Goal: Task Accomplishment & Management: Manage account settings

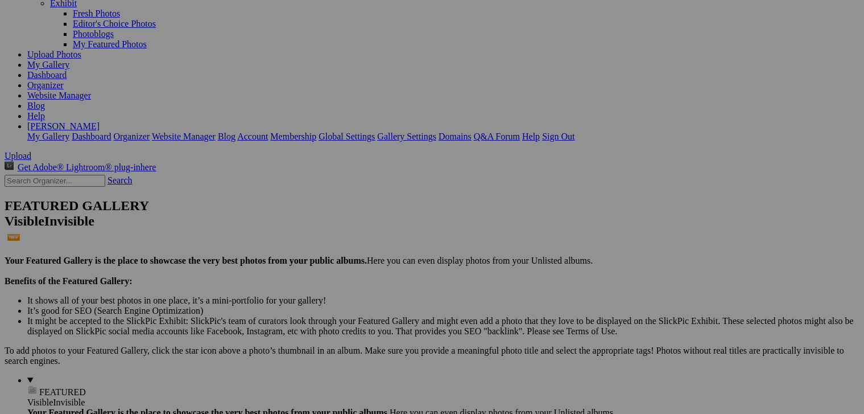
scroll to position [95, 0]
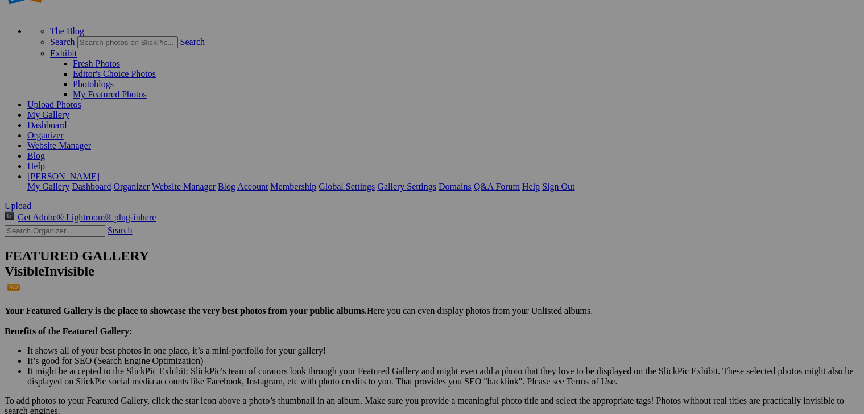
scroll to position [190, 0]
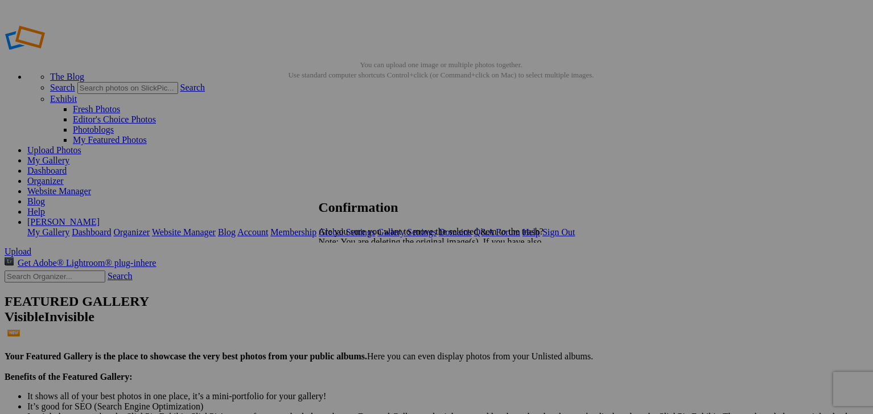
click at [357, 285] on link "Yes" at bounding box center [350, 282] width 13 height 10
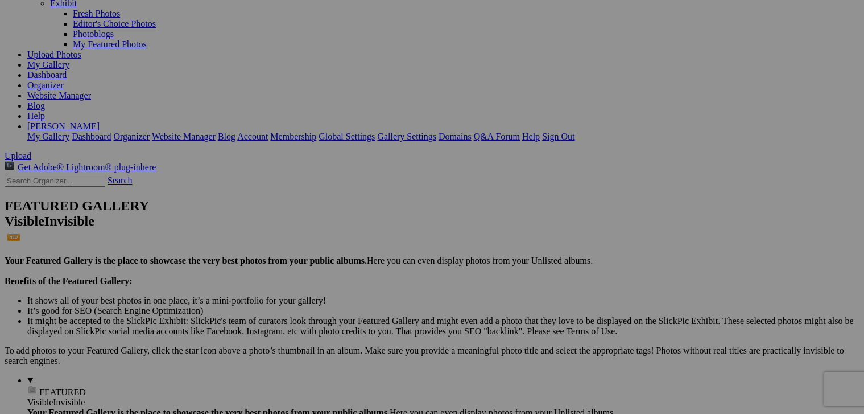
scroll to position [95, 0]
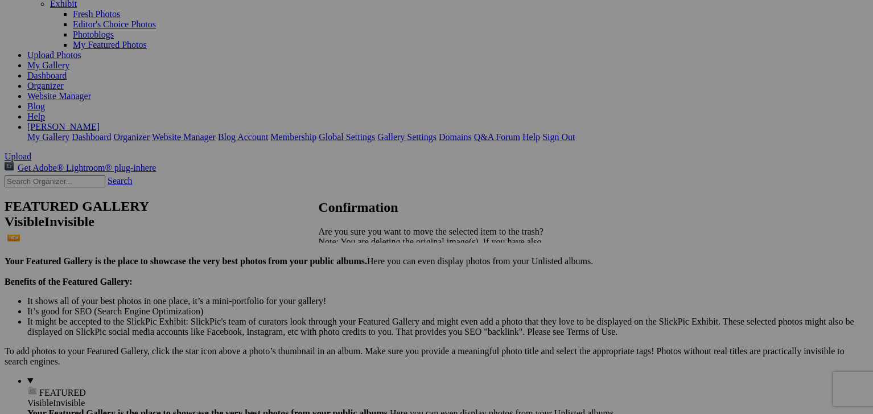
click at [357, 277] on span "Yes" at bounding box center [350, 282] width 13 height 10
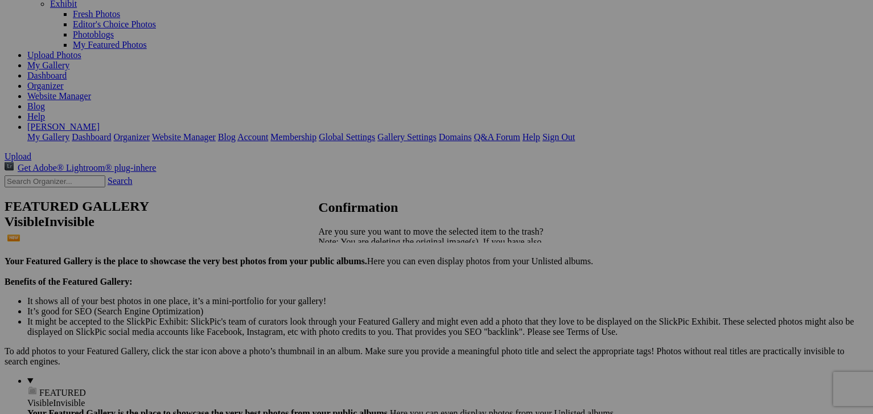
click at [357, 284] on span "Yes" at bounding box center [350, 282] width 13 height 10
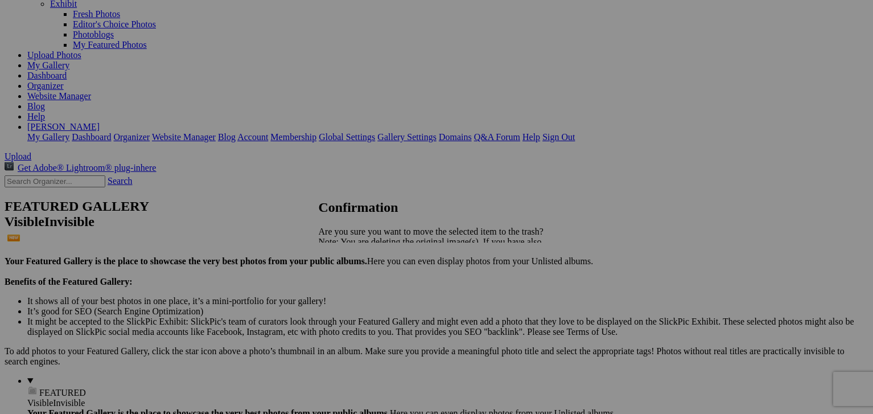
click at [357, 285] on span "Yes" at bounding box center [350, 282] width 13 height 10
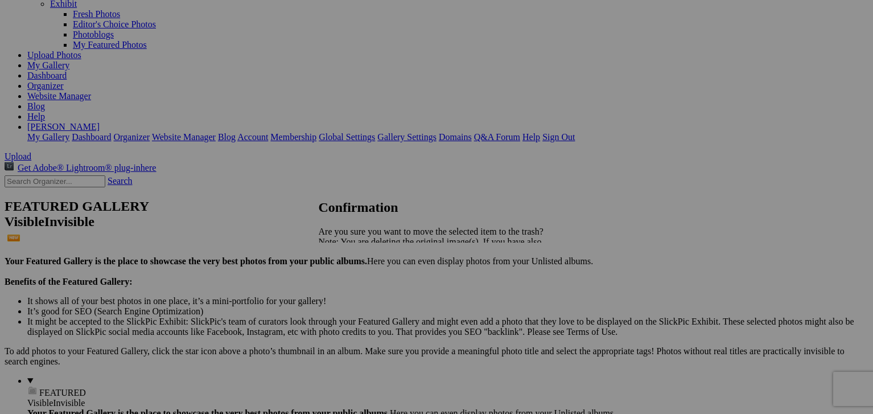
click at [357, 283] on span "Yes" at bounding box center [350, 282] width 13 height 10
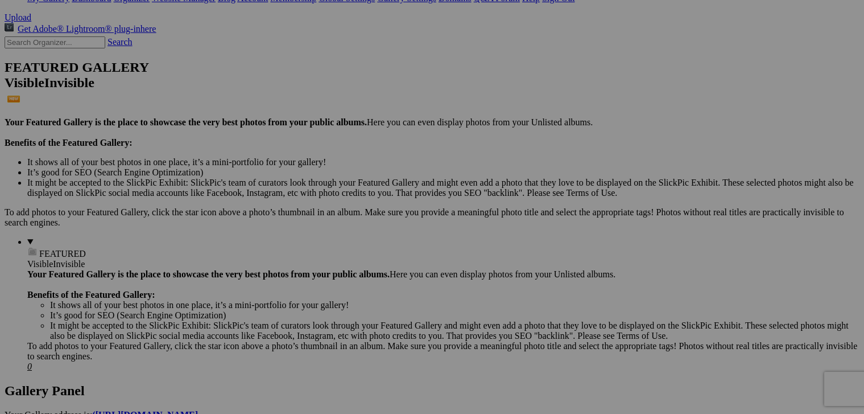
scroll to position [285, 0]
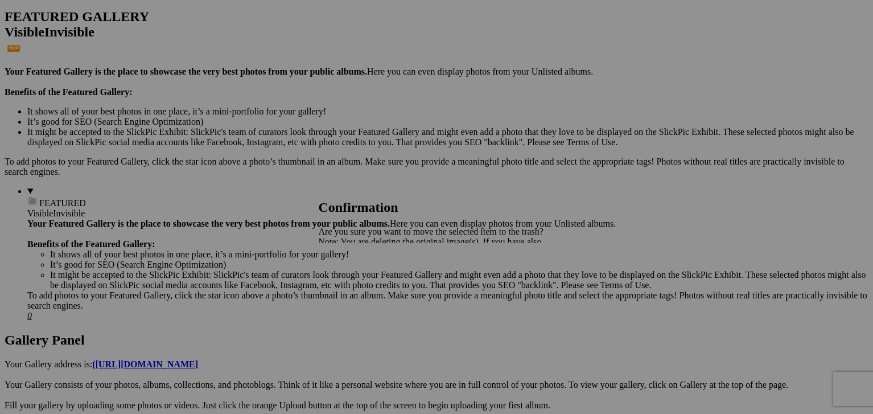
click at [357, 280] on span "Yes" at bounding box center [350, 282] width 13 height 10
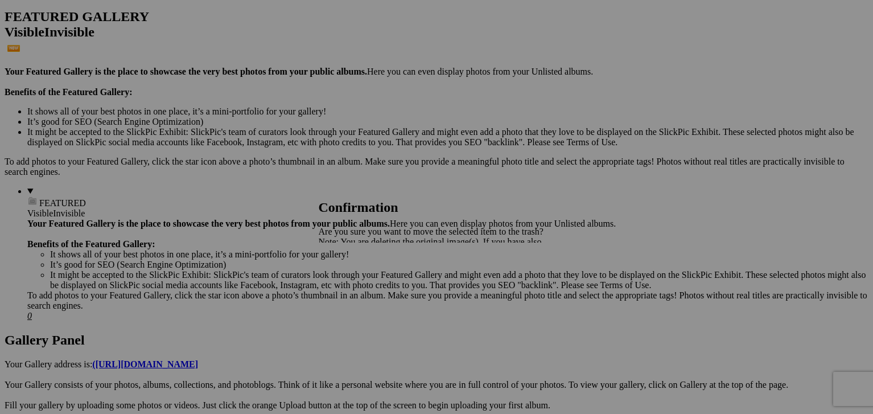
click at [357, 286] on link "Yes" at bounding box center [350, 282] width 13 height 10
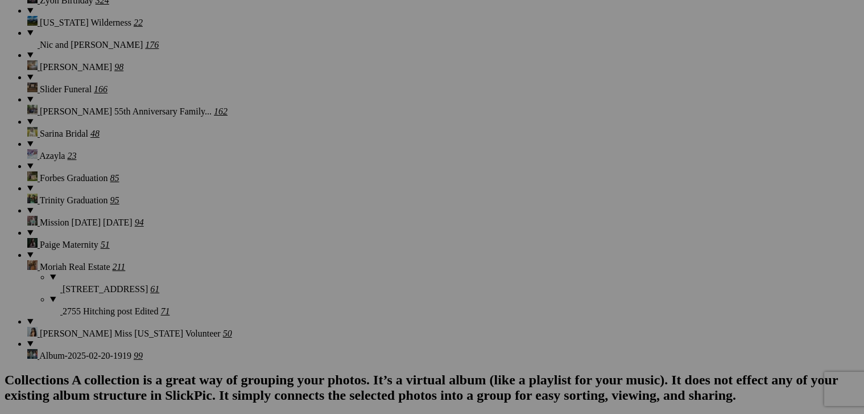
scroll to position [1060, 0]
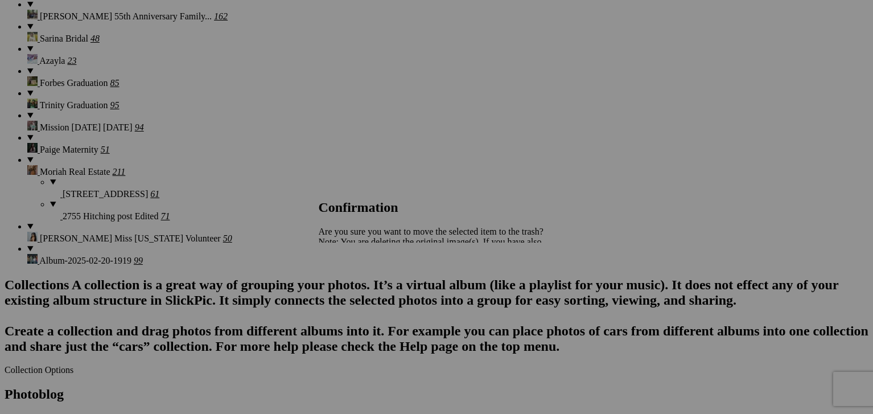
click at [357, 281] on link "Yes" at bounding box center [350, 282] width 13 height 10
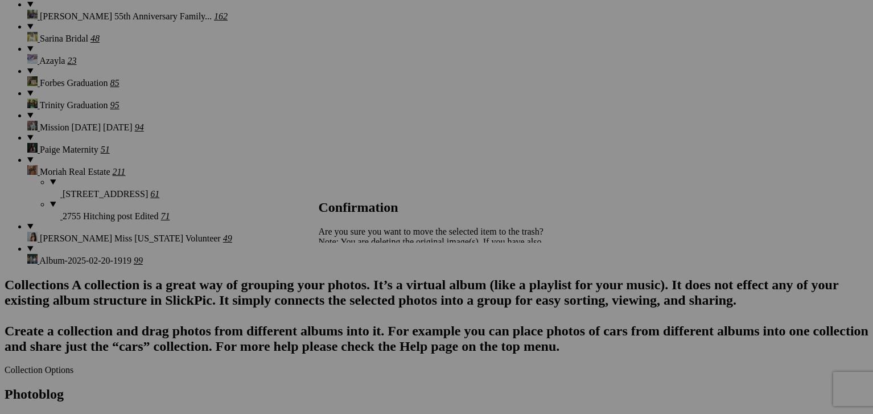
click at [357, 279] on span "Yes" at bounding box center [350, 282] width 13 height 10
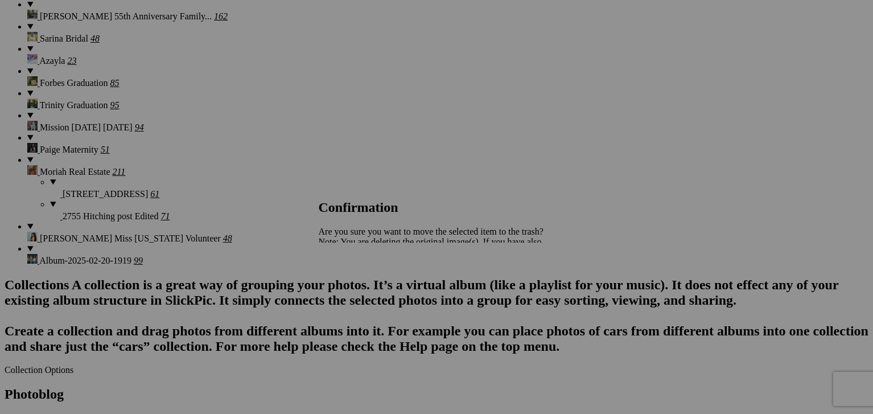
click at [357, 283] on span "Yes" at bounding box center [350, 282] width 13 height 10
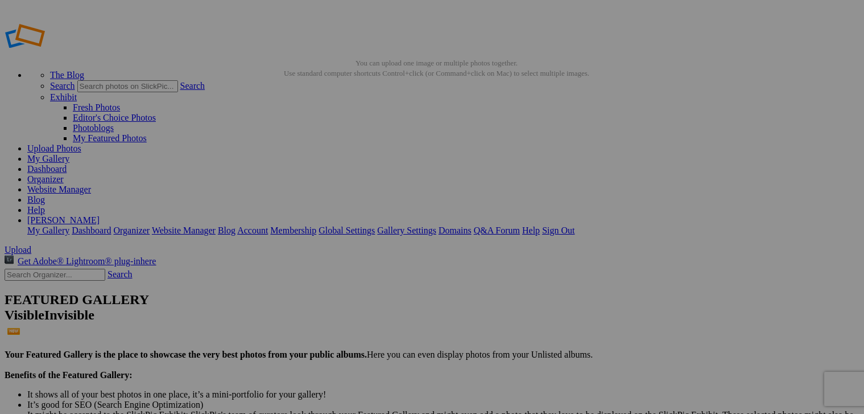
scroll to position [0, 0]
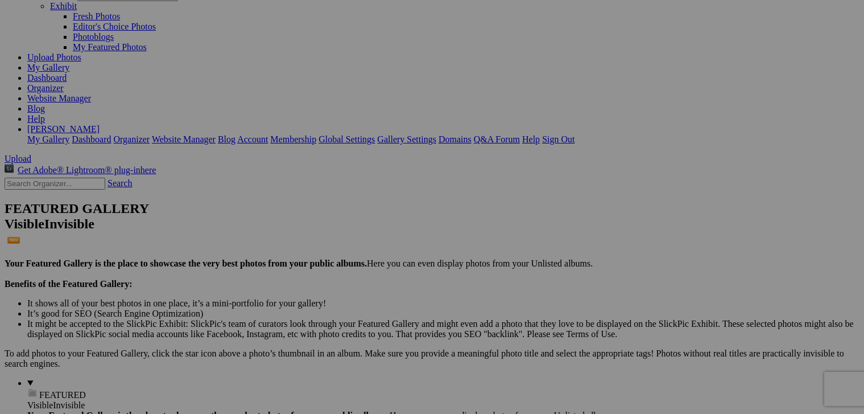
scroll to position [95, 0]
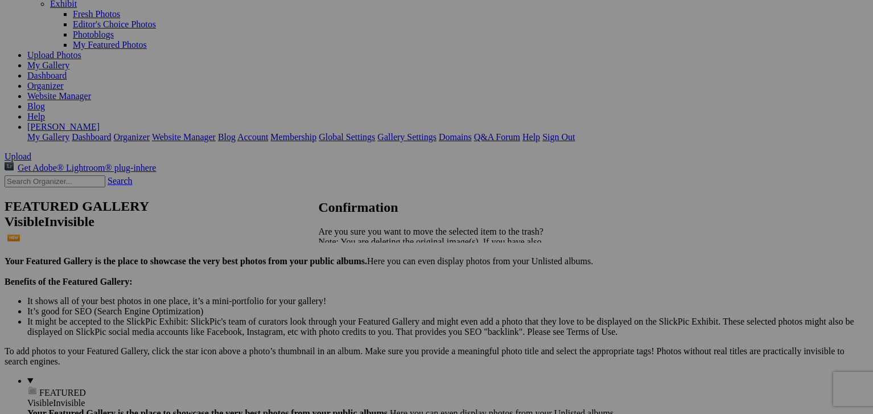
click at [357, 282] on link "Yes" at bounding box center [350, 282] width 13 height 10
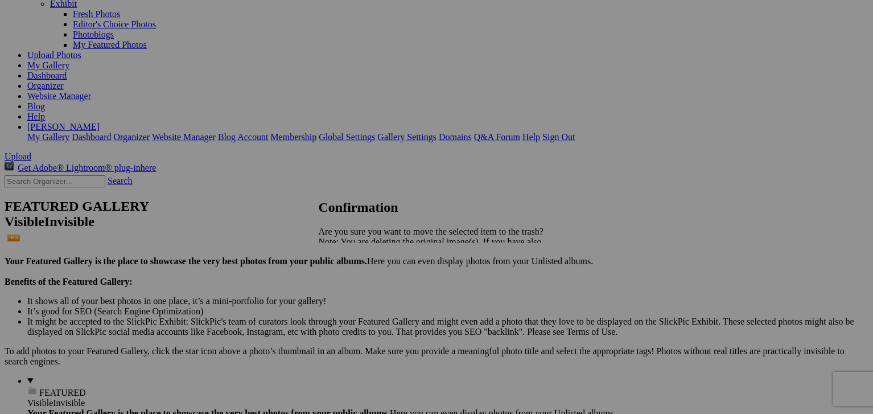
click at [357, 286] on span "Yes" at bounding box center [350, 282] width 13 height 10
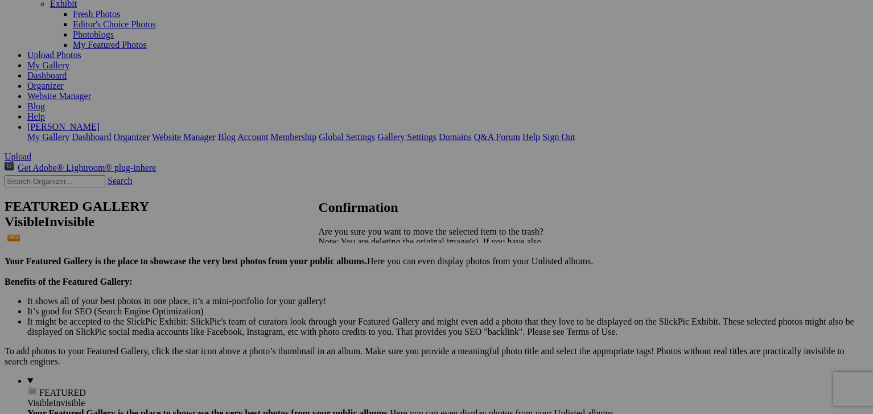
click at [357, 277] on span "Yes" at bounding box center [350, 282] width 13 height 10
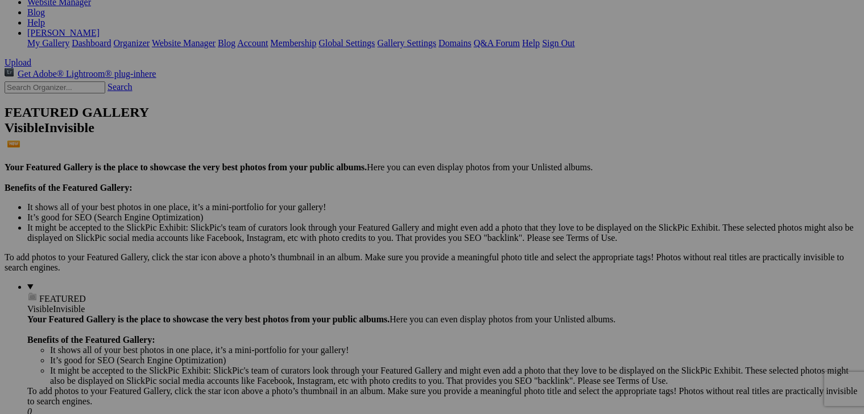
scroll to position [190, 0]
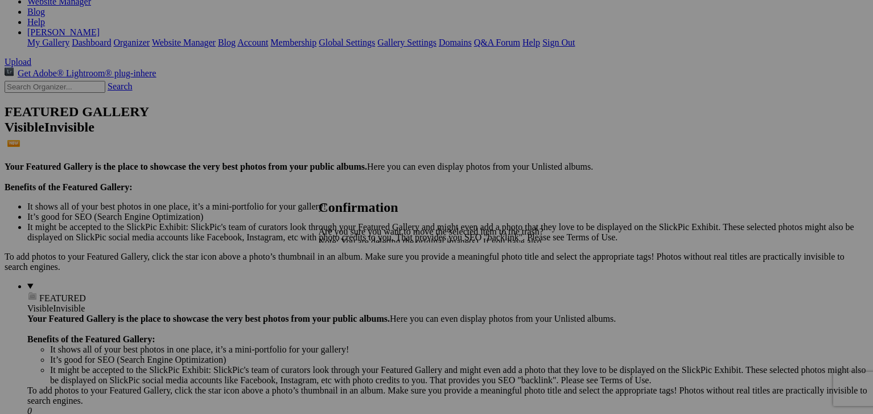
click at [357, 283] on link "Yes" at bounding box center [350, 282] width 13 height 10
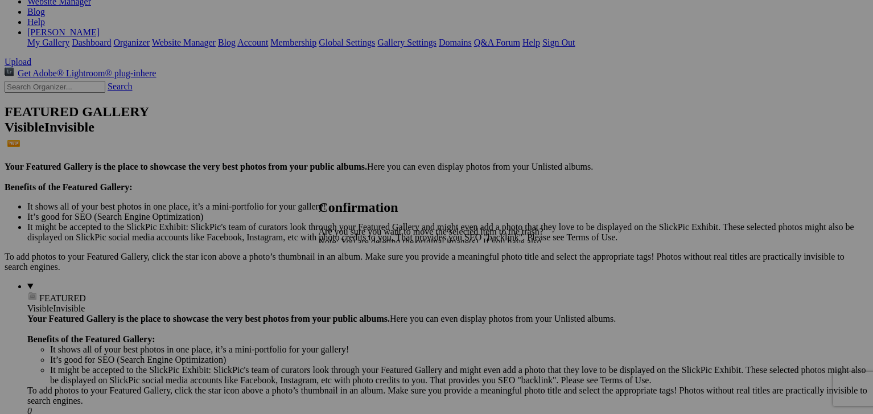
click at [357, 280] on span "Yes" at bounding box center [350, 282] width 13 height 10
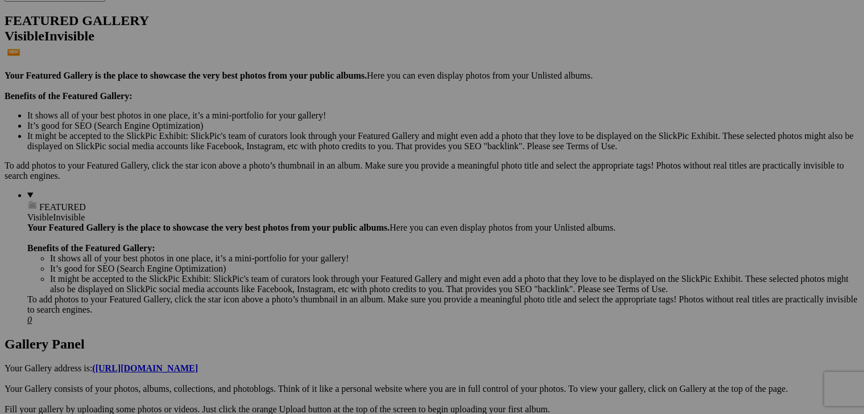
scroll to position [285, 0]
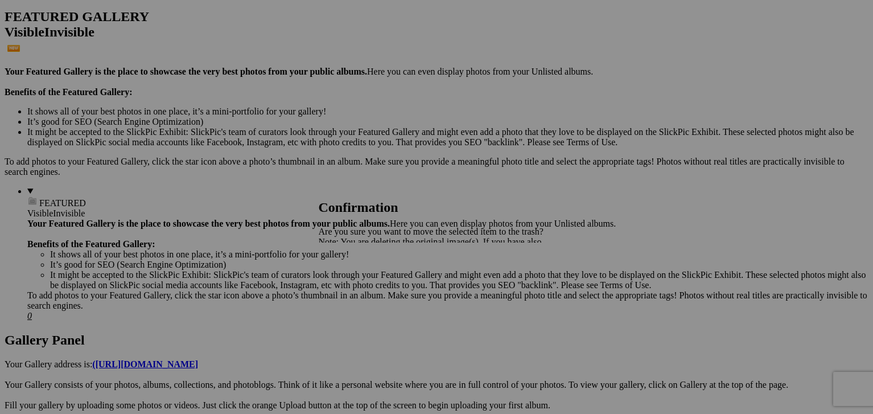
click at [357, 283] on span "Yes" at bounding box center [350, 282] width 13 height 10
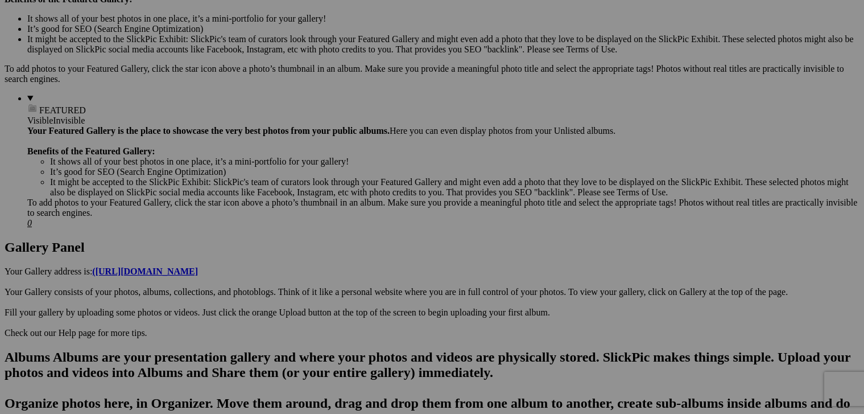
scroll to position [380, 0]
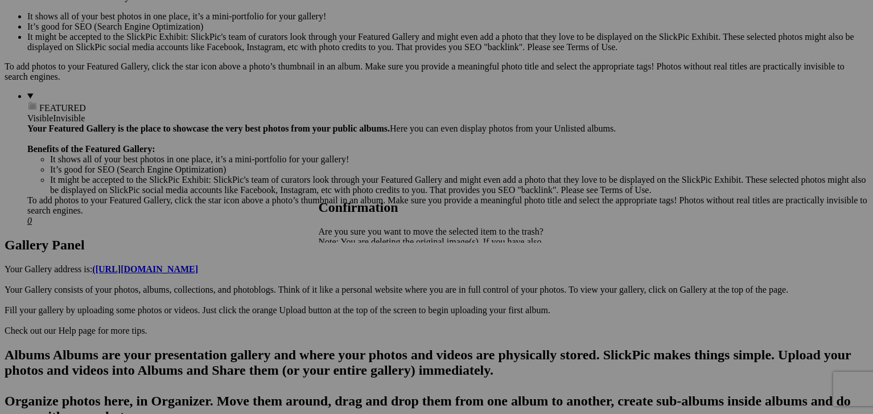
click at [357, 280] on link "Yes" at bounding box center [350, 282] width 13 height 10
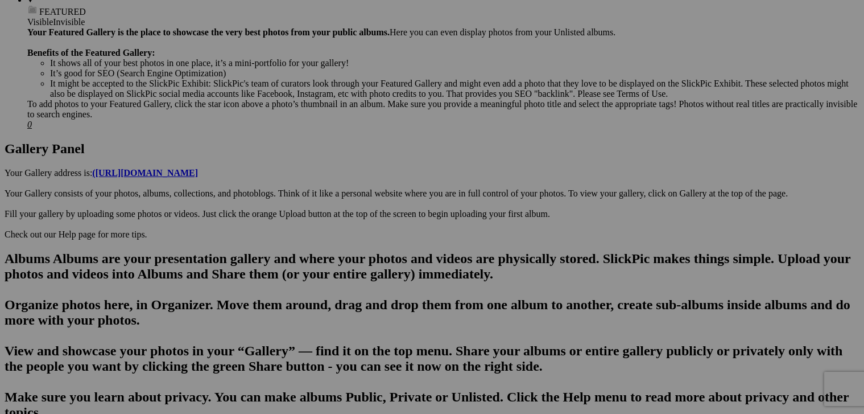
scroll to position [474, 0]
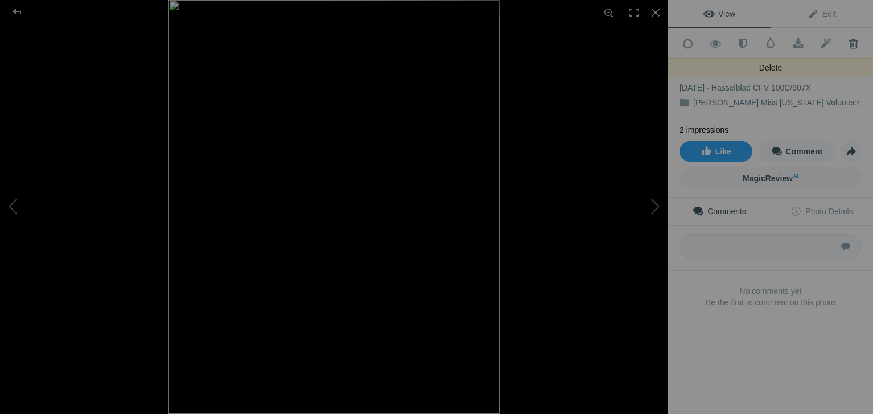
click at [842, 42] on span at bounding box center [853, 43] width 28 height 11
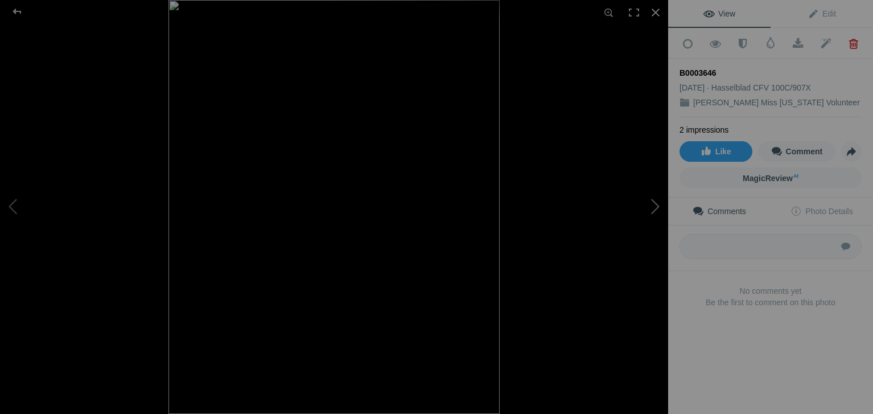
click at [650, 214] on button at bounding box center [625, 207] width 85 height 149
click at [7, 207] on button at bounding box center [42, 207] width 85 height 149
click at [655, 210] on button at bounding box center [625, 207] width 85 height 149
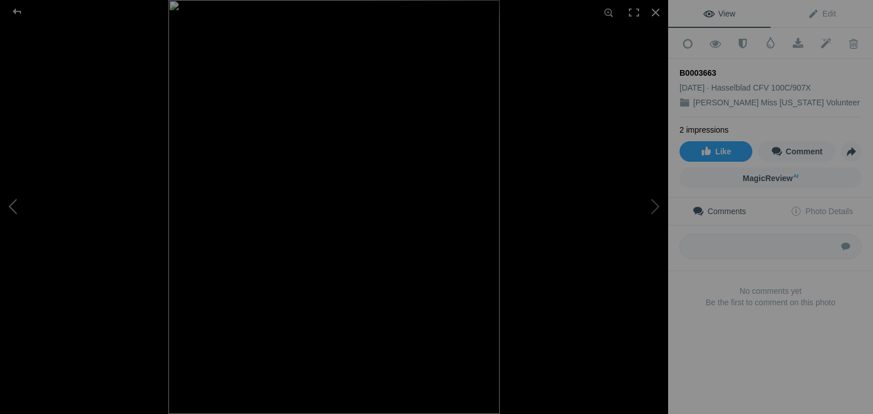
click at [10, 217] on button at bounding box center [42, 207] width 85 height 149
click at [657, 205] on button at bounding box center [625, 207] width 85 height 149
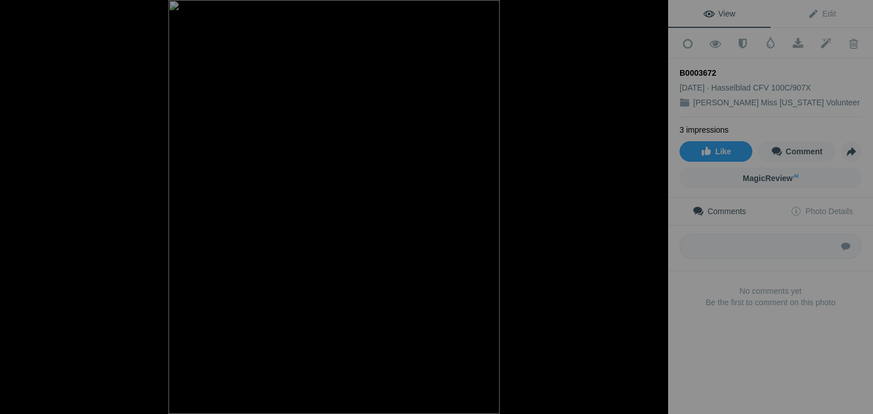
click at [657, 205] on button at bounding box center [625, 207] width 85 height 149
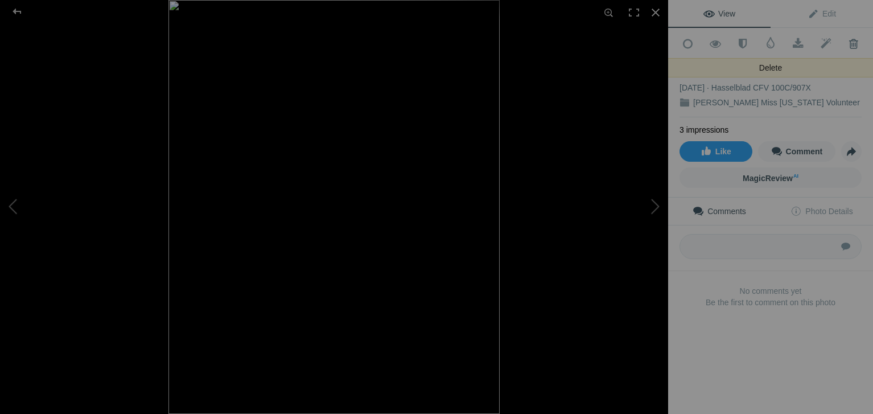
click at [847, 45] on span at bounding box center [853, 43] width 28 height 11
click at [847, 42] on span at bounding box center [853, 43] width 28 height 11
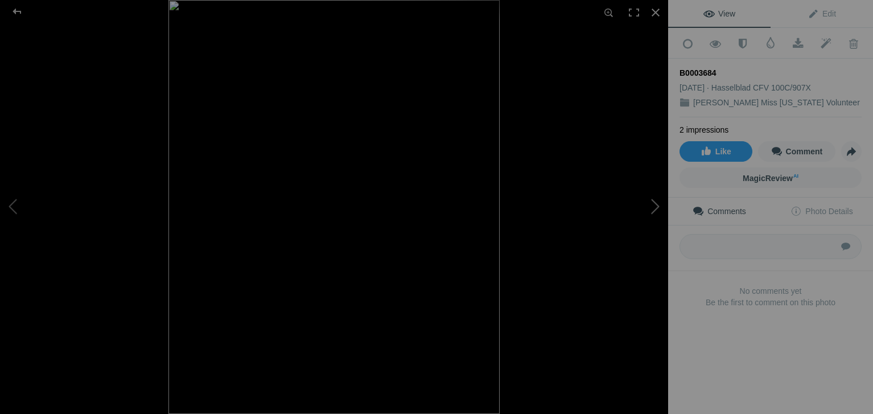
click at [646, 213] on button at bounding box center [625, 207] width 85 height 149
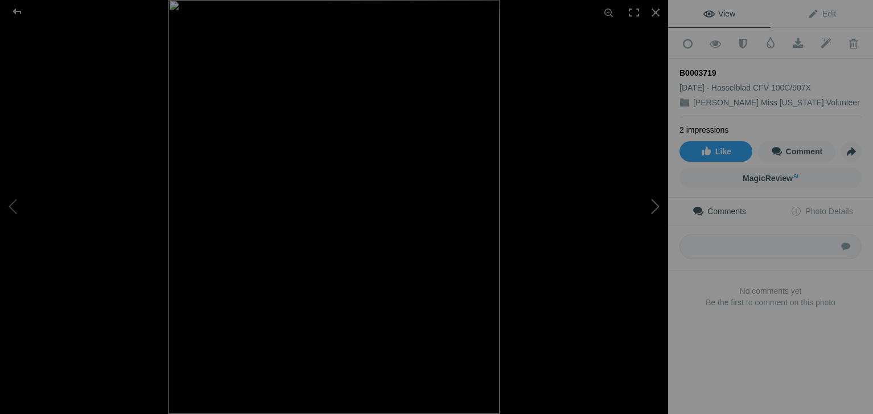
click at [649, 214] on button at bounding box center [625, 207] width 85 height 149
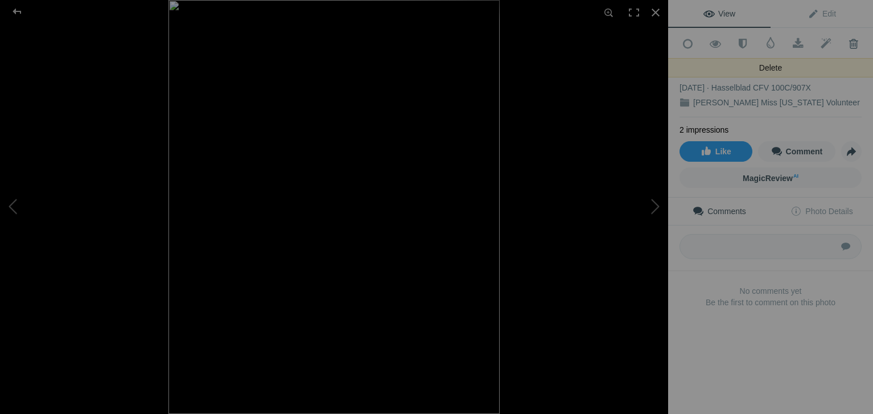
click at [848, 42] on span at bounding box center [853, 43] width 28 height 11
click at [850, 40] on span at bounding box center [853, 43] width 28 height 11
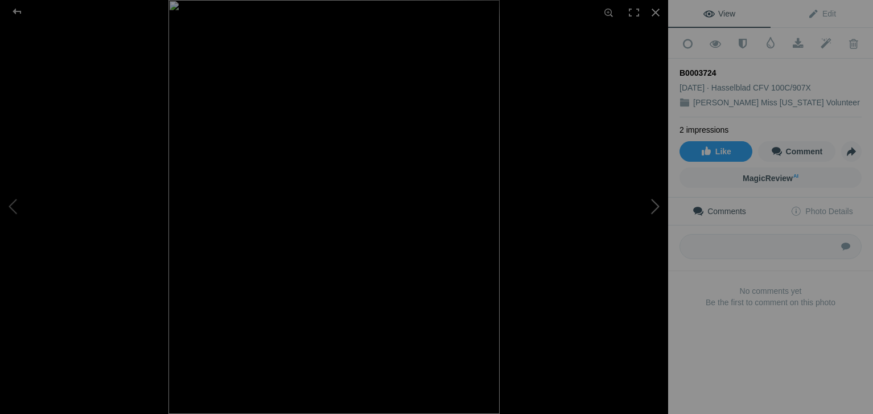
click at [657, 204] on button at bounding box center [625, 207] width 85 height 149
click at [22, 205] on button at bounding box center [42, 207] width 85 height 149
click at [656, 209] on button at bounding box center [625, 207] width 85 height 149
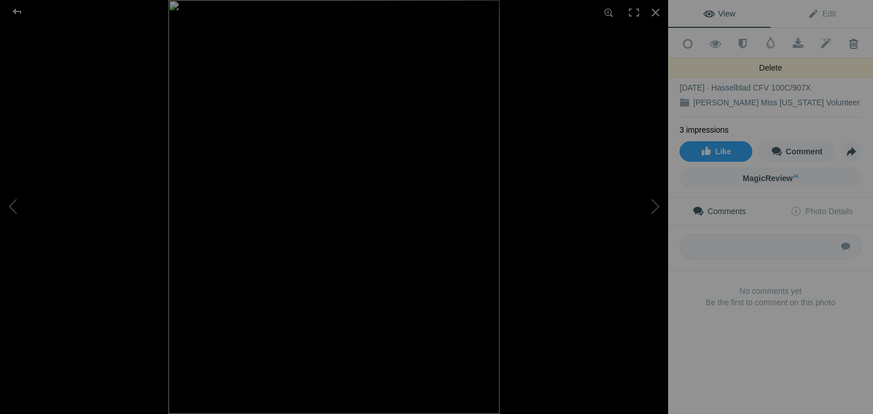
click at [845, 42] on span at bounding box center [853, 43] width 28 height 11
click at [845, 43] on span at bounding box center [853, 43] width 28 height 11
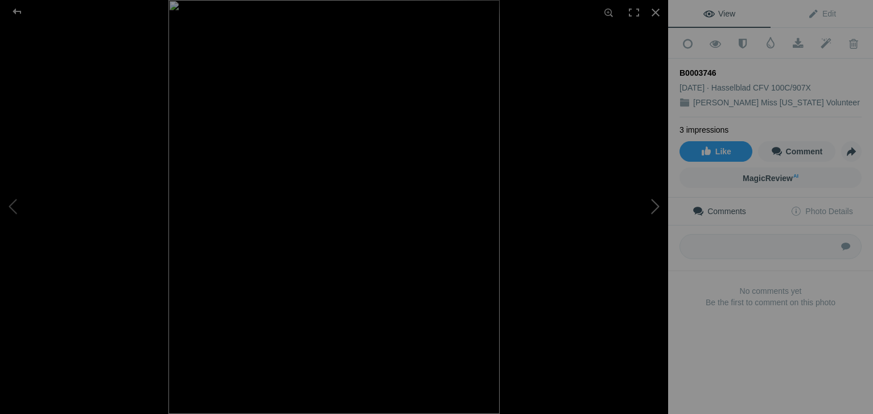
click at [657, 205] on button at bounding box center [625, 207] width 85 height 149
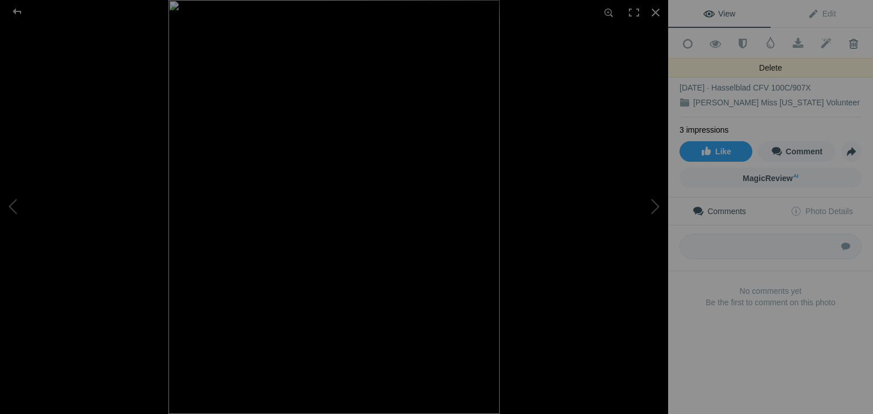
click at [843, 40] on span at bounding box center [853, 43] width 28 height 11
click at [840, 44] on span at bounding box center [853, 43] width 28 height 11
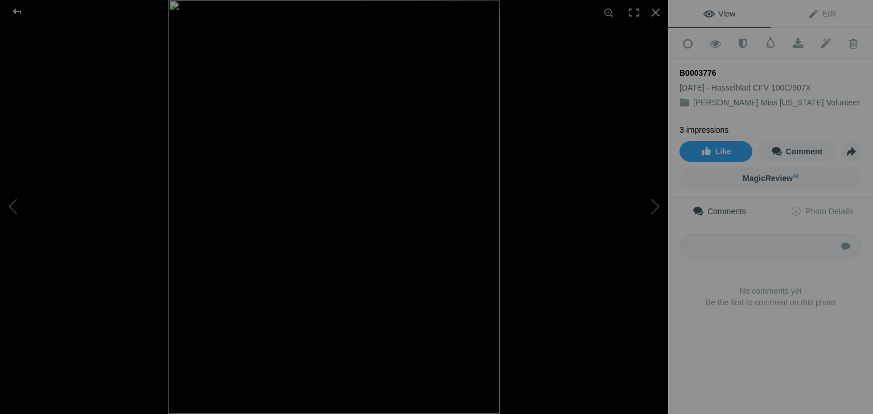
click at [840, 44] on span at bounding box center [853, 43] width 28 height 11
click at [654, 204] on button at bounding box center [625, 207] width 85 height 149
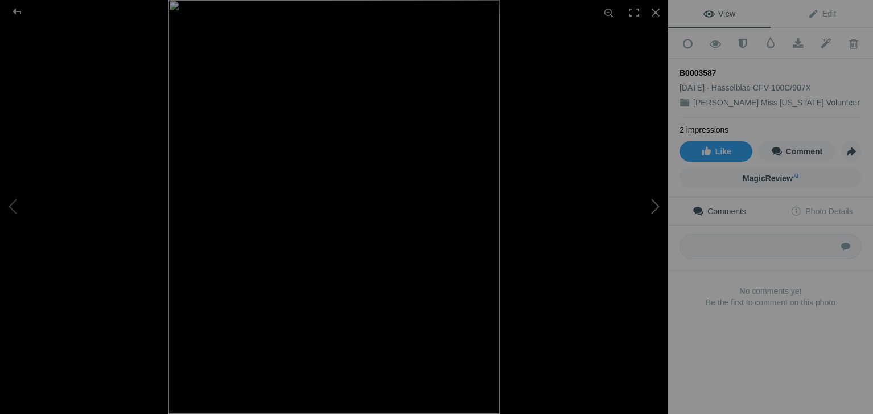
click at [654, 204] on button at bounding box center [625, 207] width 85 height 149
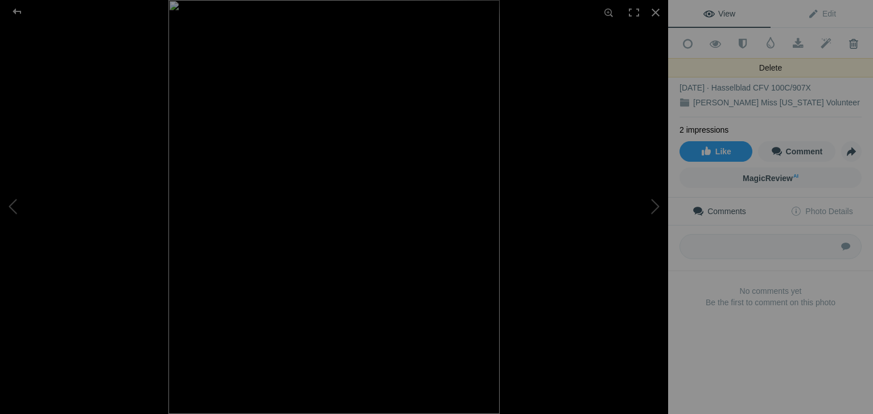
click at [843, 42] on span at bounding box center [853, 43] width 28 height 11
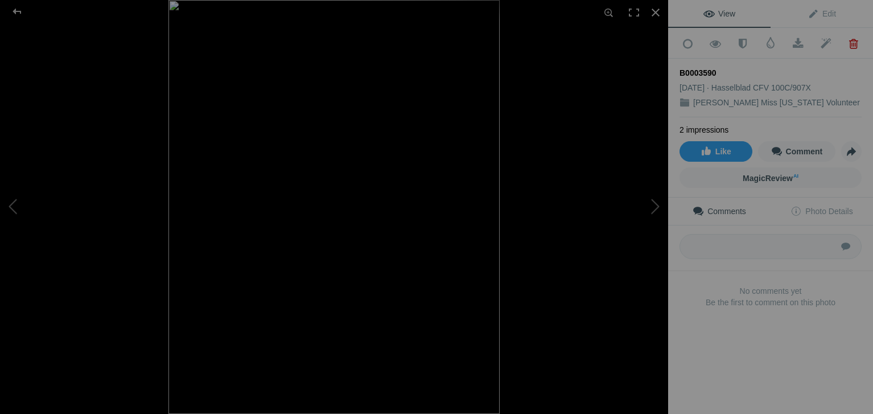
click at [843, 42] on span at bounding box center [853, 43] width 28 height 11
click at [657, 201] on button at bounding box center [625, 207] width 85 height 149
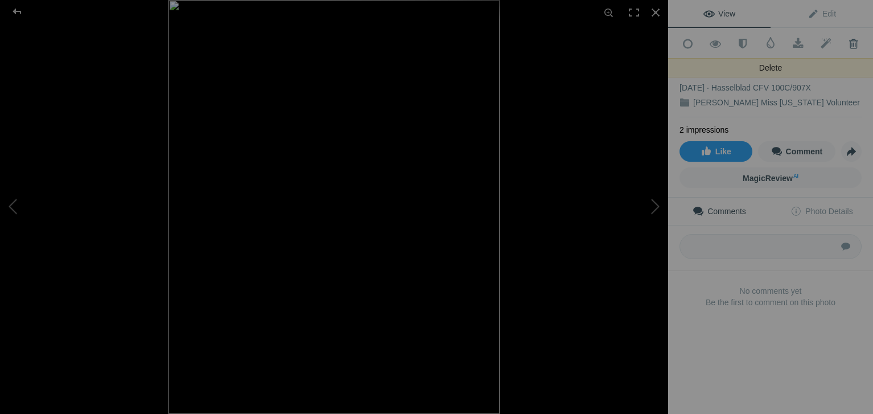
click at [847, 46] on span at bounding box center [853, 43] width 28 height 11
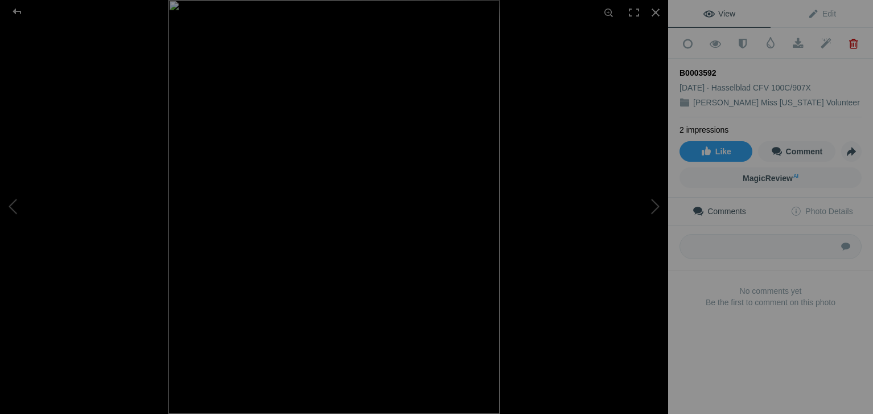
click at [847, 46] on span at bounding box center [853, 43] width 28 height 11
click at [655, 203] on button at bounding box center [625, 207] width 85 height 149
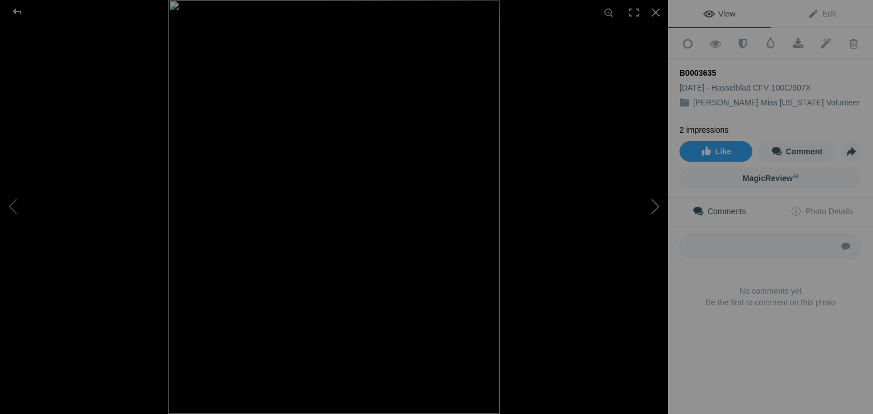
click at [655, 203] on button at bounding box center [625, 207] width 85 height 149
click at [9, 203] on button at bounding box center [42, 207] width 85 height 149
click at [653, 200] on button at bounding box center [625, 207] width 85 height 149
click at [10, 209] on button at bounding box center [42, 207] width 85 height 149
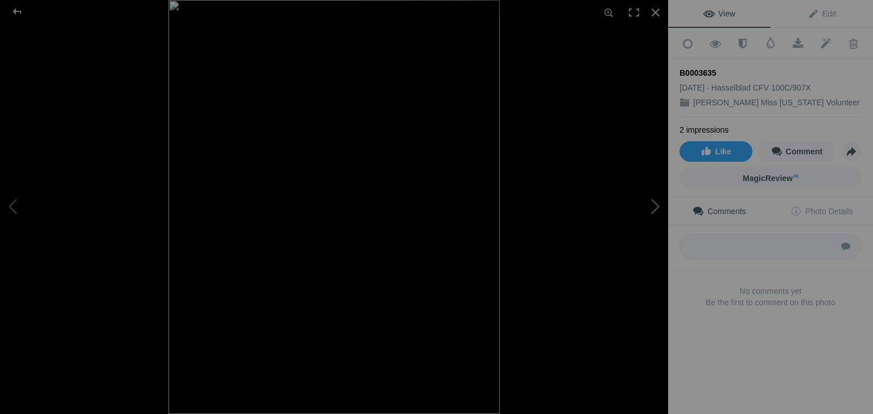
click at [664, 202] on button at bounding box center [625, 207] width 85 height 149
click at [15, 212] on button at bounding box center [42, 207] width 85 height 149
click at [655, 207] on button at bounding box center [625, 207] width 85 height 149
click at [14, 199] on button at bounding box center [42, 207] width 85 height 149
click at [657, 207] on button at bounding box center [625, 207] width 85 height 149
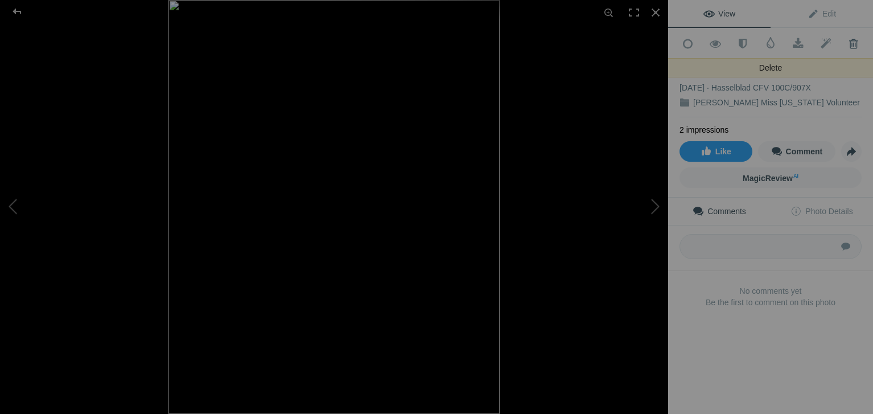
click at [849, 39] on span at bounding box center [853, 43] width 28 height 11
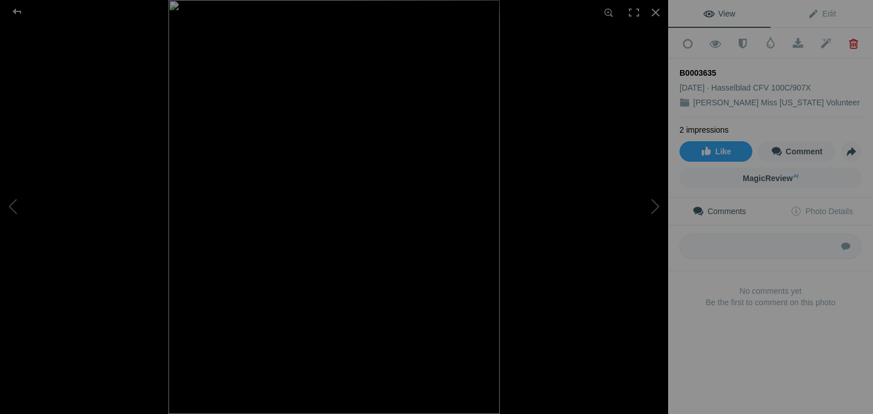
click at [849, 39] on span at bounding box center [853, 43] width 28 height 11
click at [653, 206] on button at bounding box center [625, 207] width 85 height 149
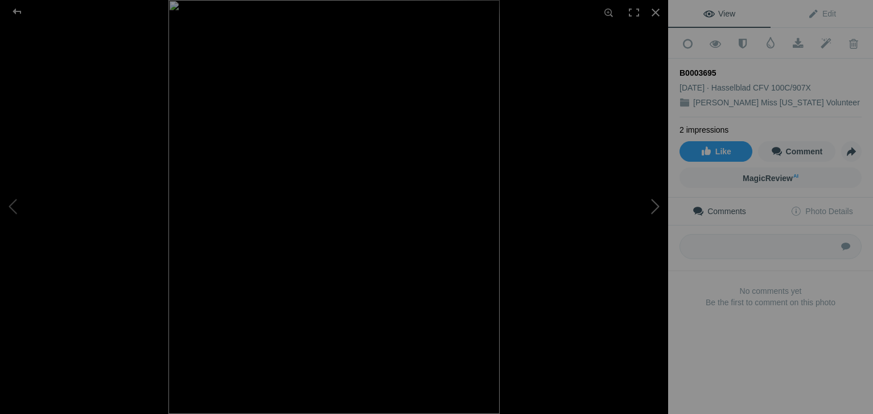
click at [653, 206] on button at bounding box center [625, 207] width 85 height 149
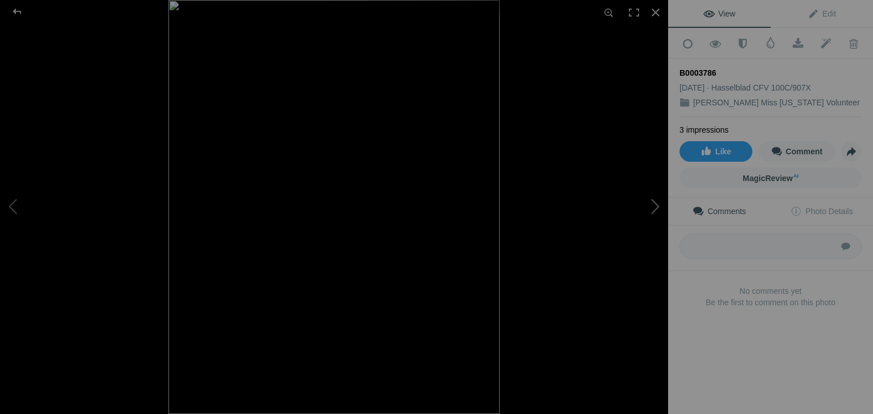
click at [653, 206] on button at bounding box center [625, 207] width 85 height 149
click at [4, 211] on button at bounding box center [42, 207] width 85 height 149
click at [661, 197] on button at bounding box center [625, 207] width 85 height 149
click at [14, 204] on button at bounding box center [42, 207] width 85 height 149
click at [650, 212] on button at bounding box center [625, 207] width 85 height 149
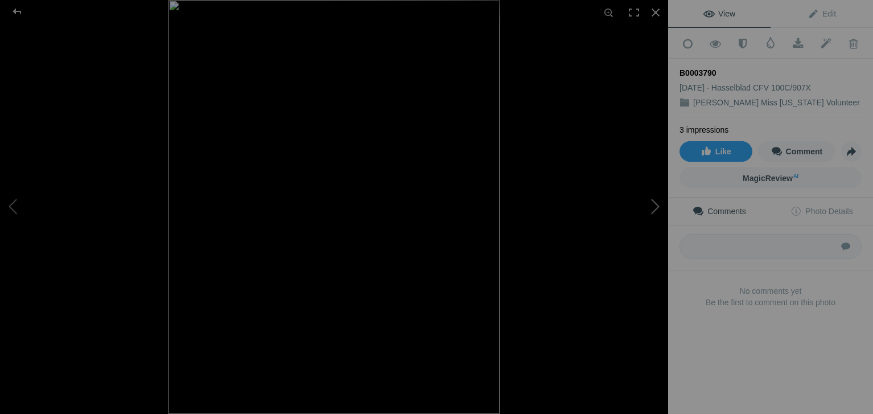
click at [650, 212] on button at bounding box center [625, 207] width 85 height 149
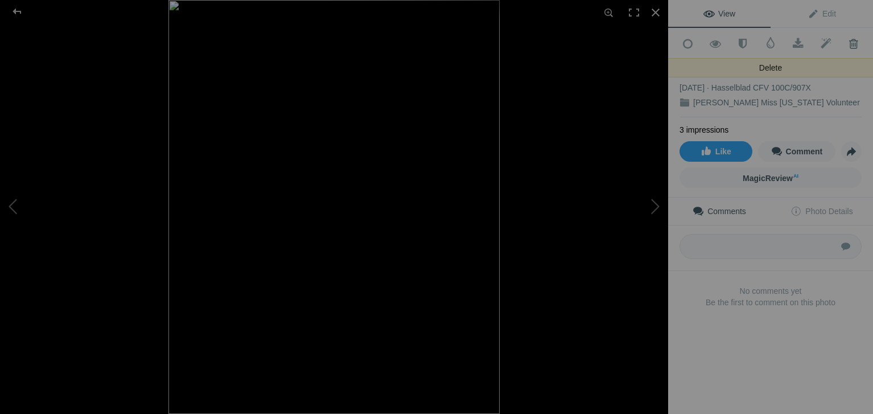
click at [839, 39] on span at bounding box center [853, 43] width 28 height 11
click at [843, 46] on span at bounding box center [853, 43] width 28 height 11
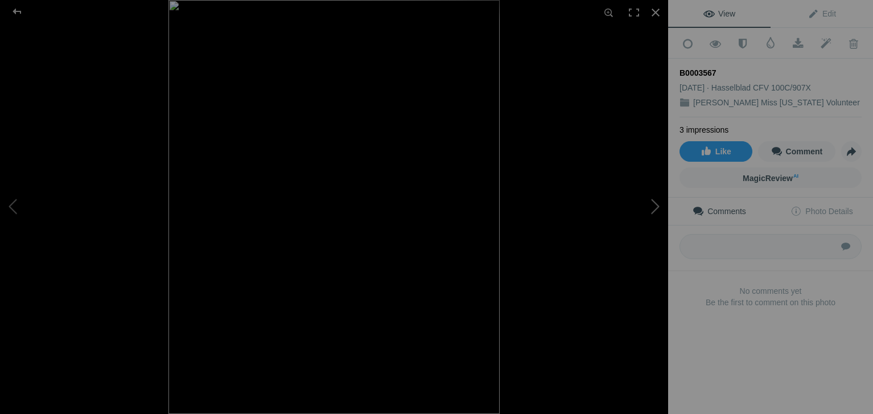
click at [658, 204] on button at bounding box center [625, 207] width 85 height 149
click at [12, 215] on button at bounding box center [42, 207] width 85 height 149
click at [652, 203] on button at bounding box center [625, 207] width 85 height 149
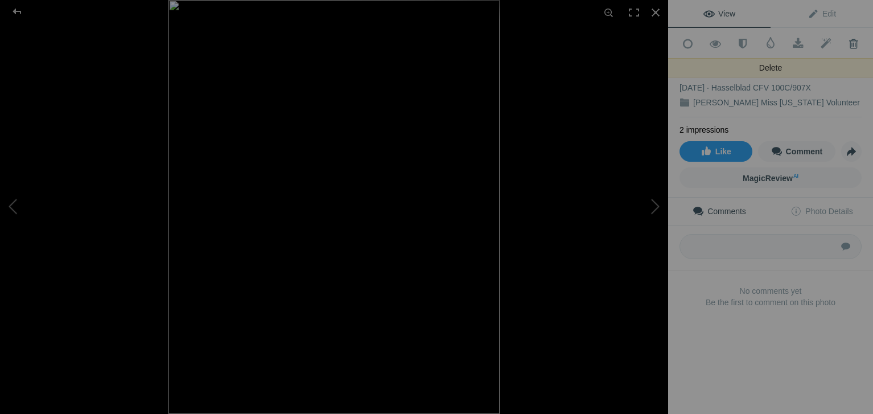
click at [841, 44] on span at bounding box center [853, 43] width 28 height 11
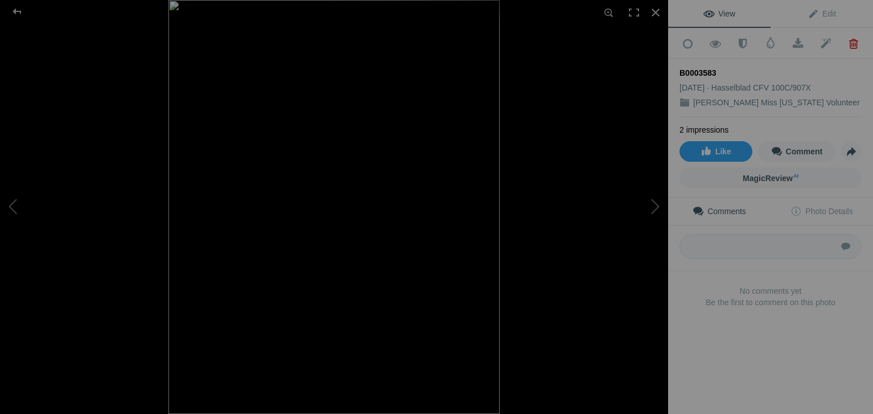
click at [841, 44] on span at bounding box center [853, 43] width 28 height 11
click at [653, 209] on button at bounding box center [625, 207] width 85 height 149
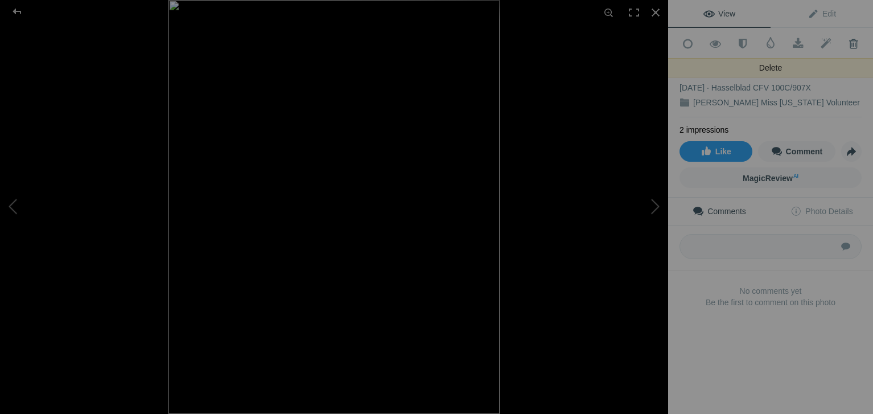
click at [850, 40] on span at bounding box center [853, 43] width 28 height 11
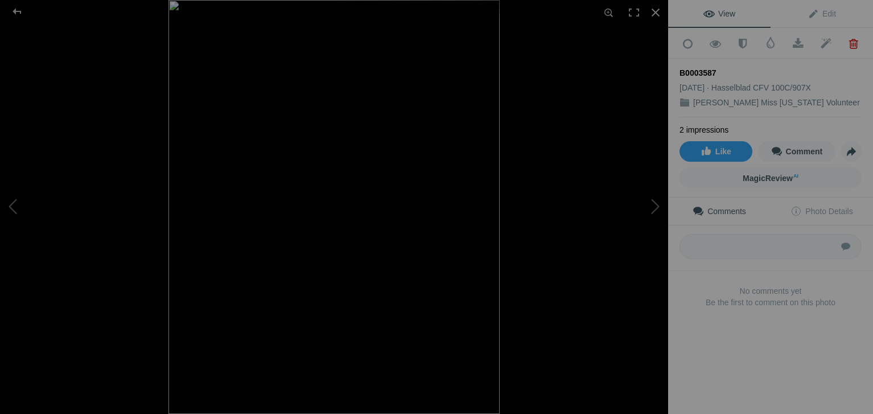
click at [850, 40] on span at bounding box center [853, 43] width 28 height 11
click at [658, 209] on button at bounding box center [625, 207] width 85 height 149
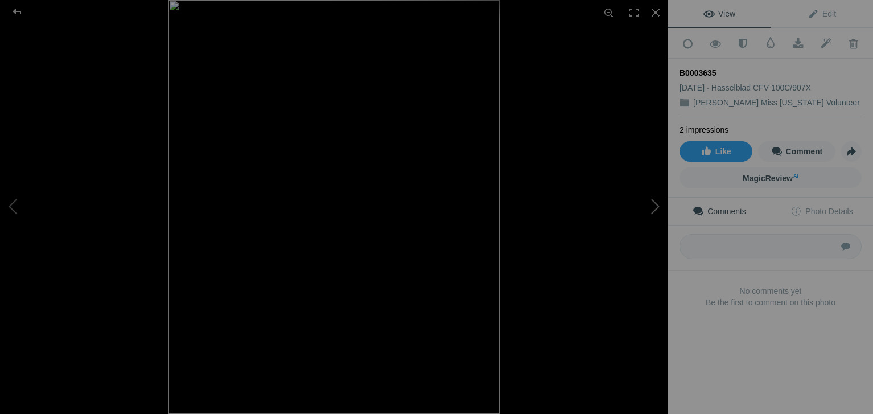
click at [658, 209] on button at bounding box center [625, 207] width 85 height 149
click at [20, 11] on div at bounding box center [17, 11] width 41 height 23
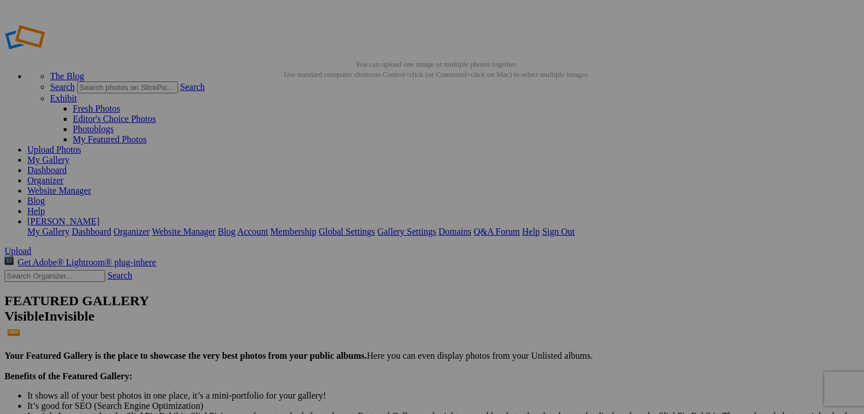
scroll to position [0, 0]
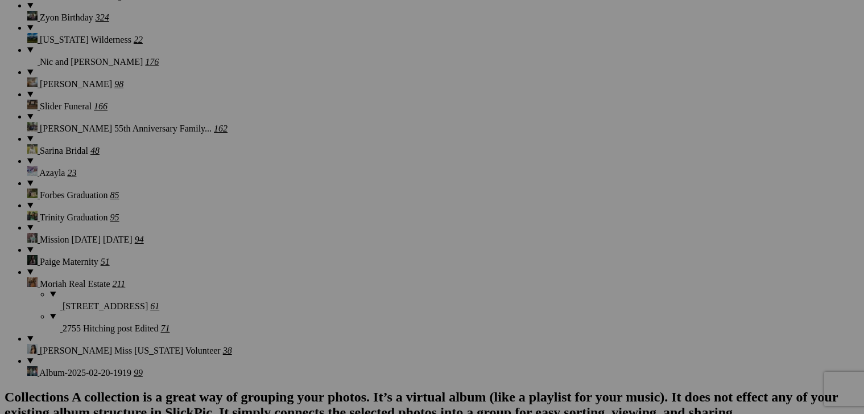
scroll to position [949, 0]
